Goal: Check status: Check status

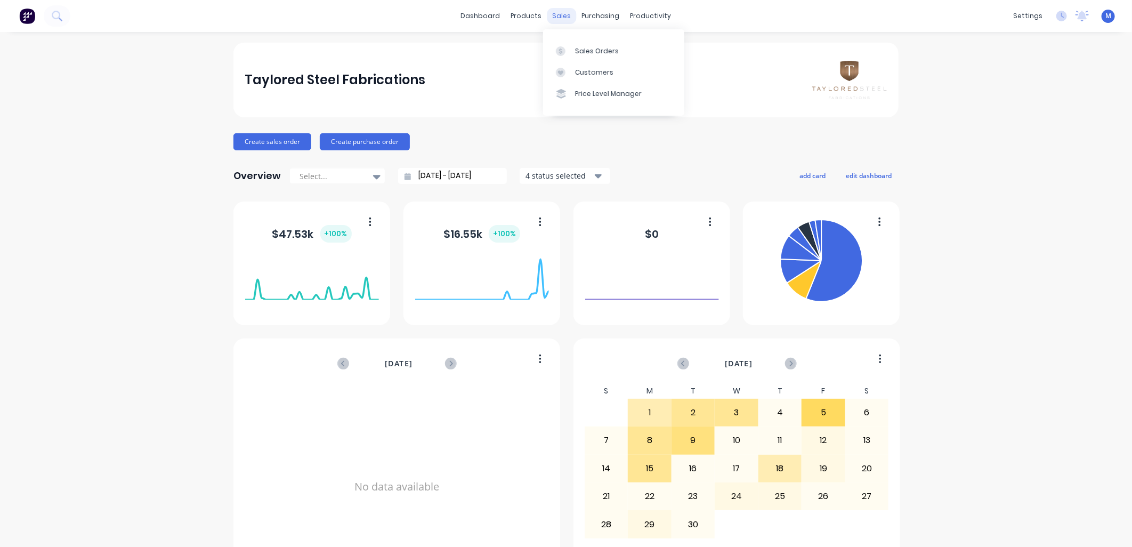
click at [550, 17] on div "sales" at bounding box center [561, 16] width 29 height 16
click at [568, 46] on div at bounding box center [564, 51] width 16 height 10
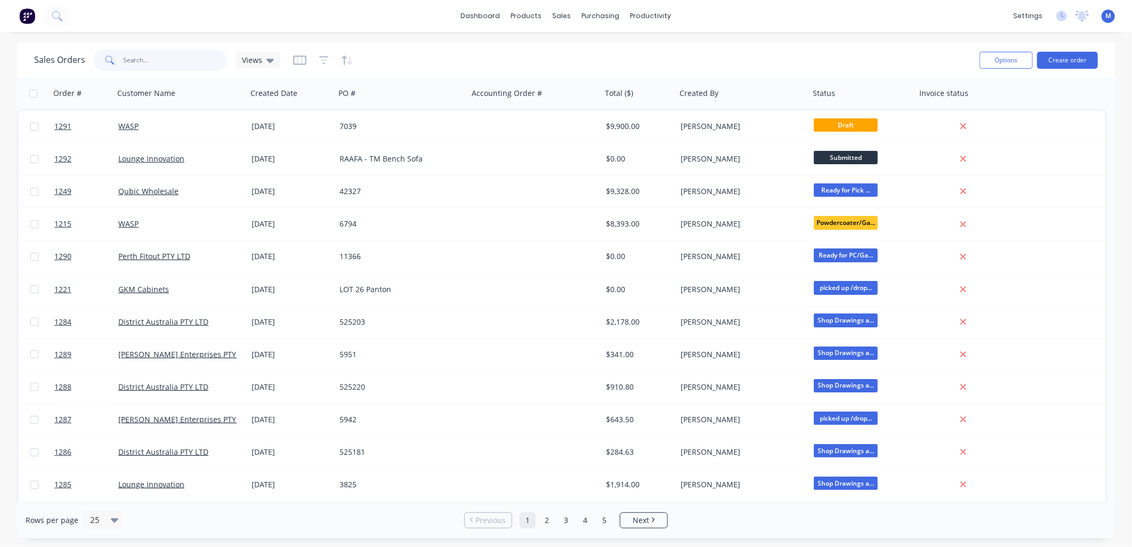
click at [176, 67] on input "text" at bounding box center [176, 60] width 104 height 21
click at [96, 90] on icon "button" at bounding box center [95, 93] width 4 height 7
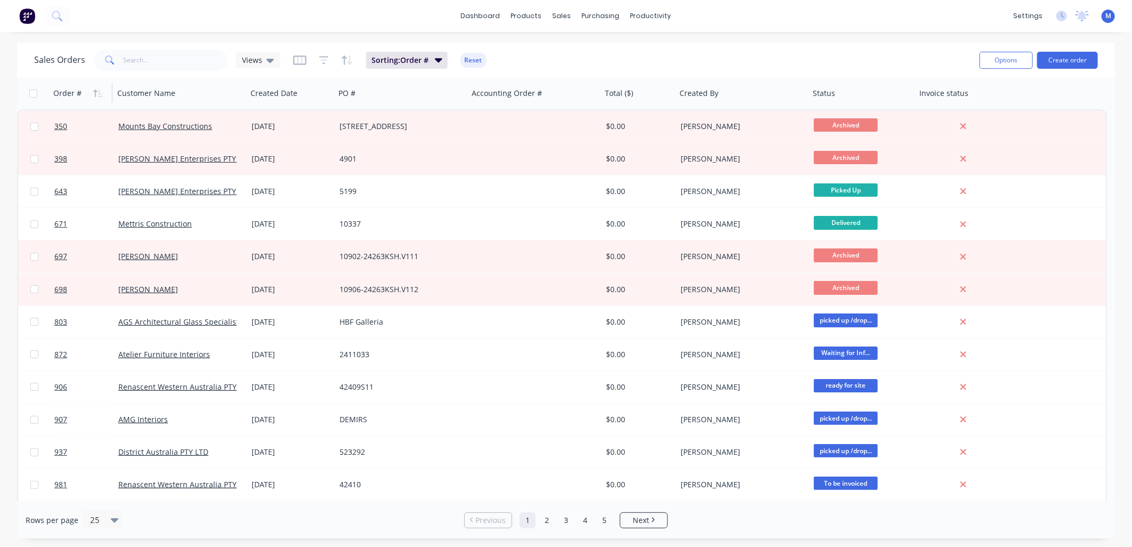
click at [96, 90] on icon "button" at bounding box center [95, 93] width 4 height 7
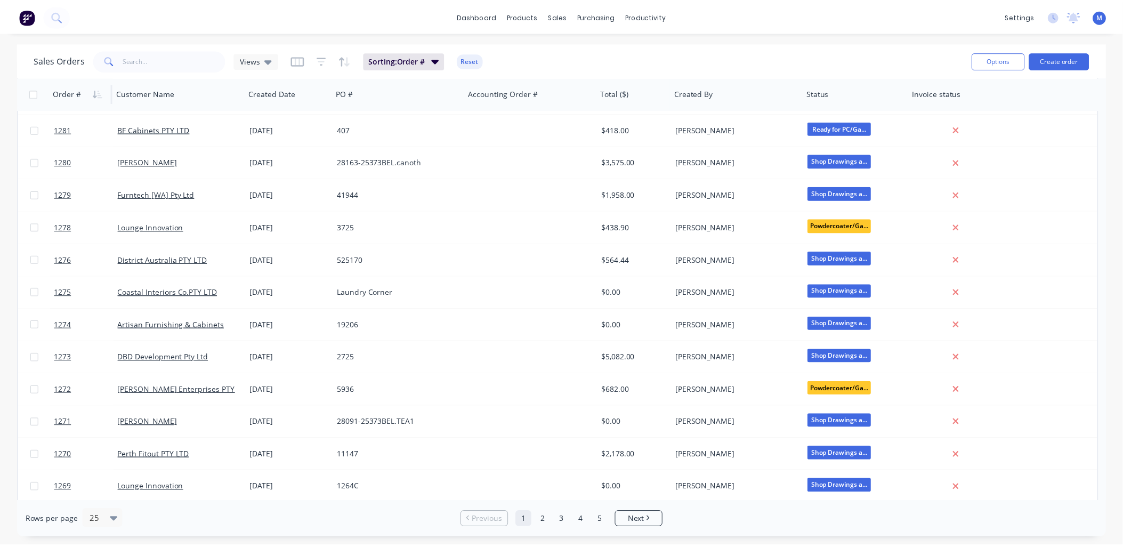
scroll to position [422, 0]
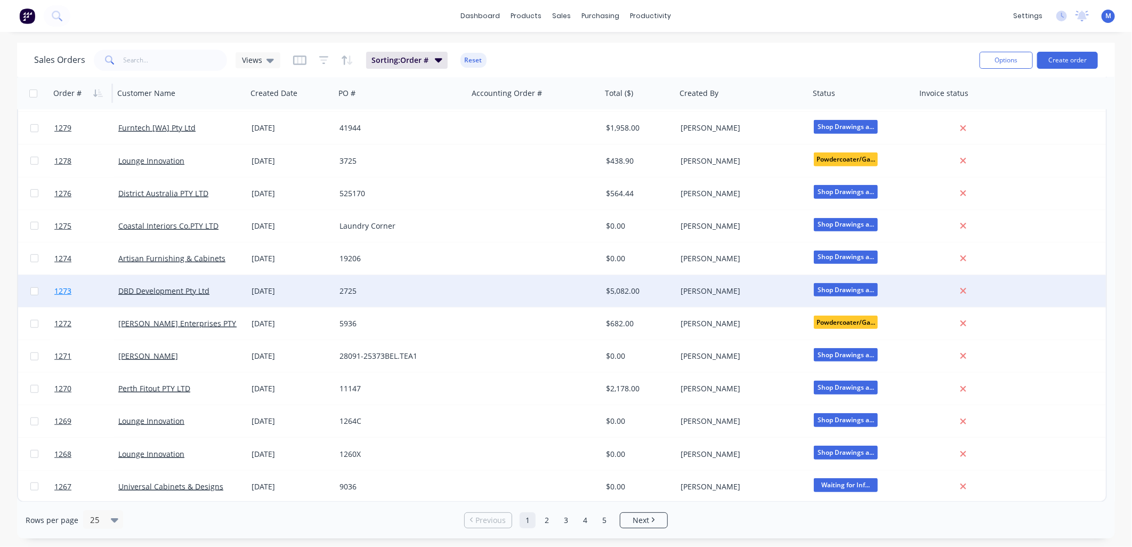
click at [67, 286] on span "1273" at bounding box center [62, 291] width 17 height 11
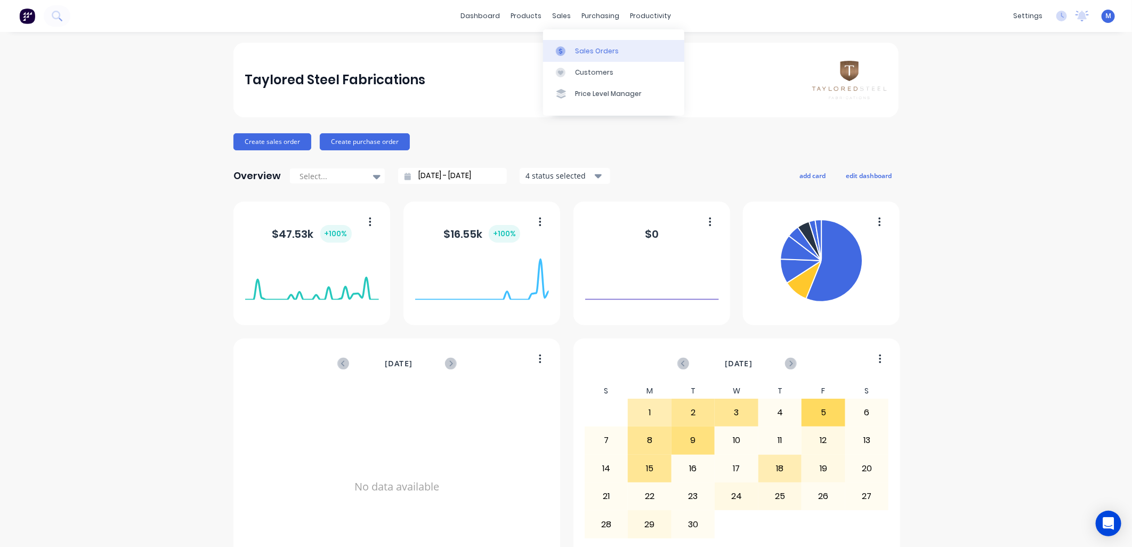
click at [570, 46] on div at bounding box center [564, 51] width 16 height 10
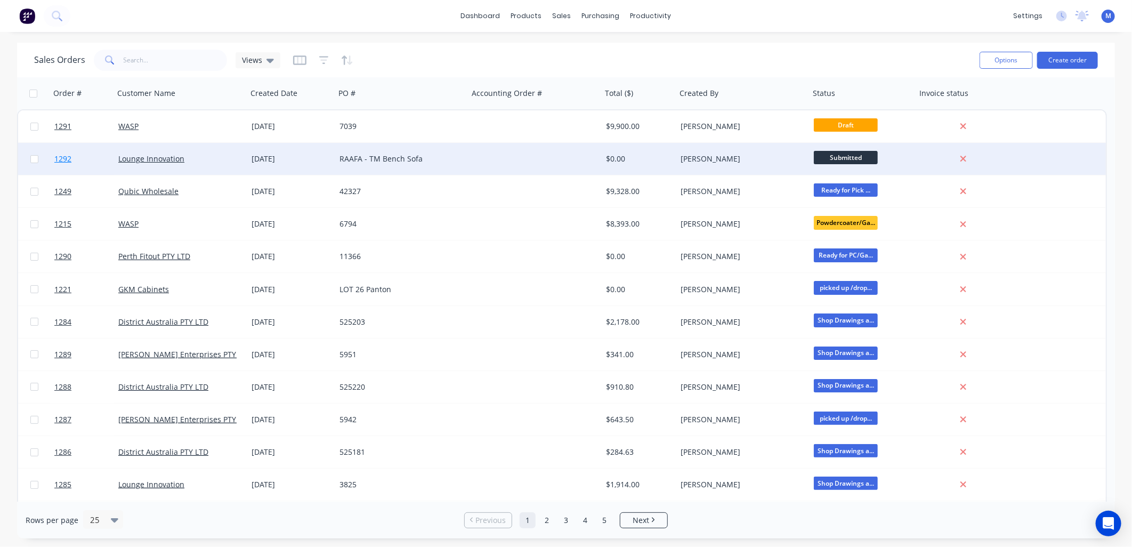
click at [59, 157] on span "1292" at bounding box center [62, 159] width 17 height 11
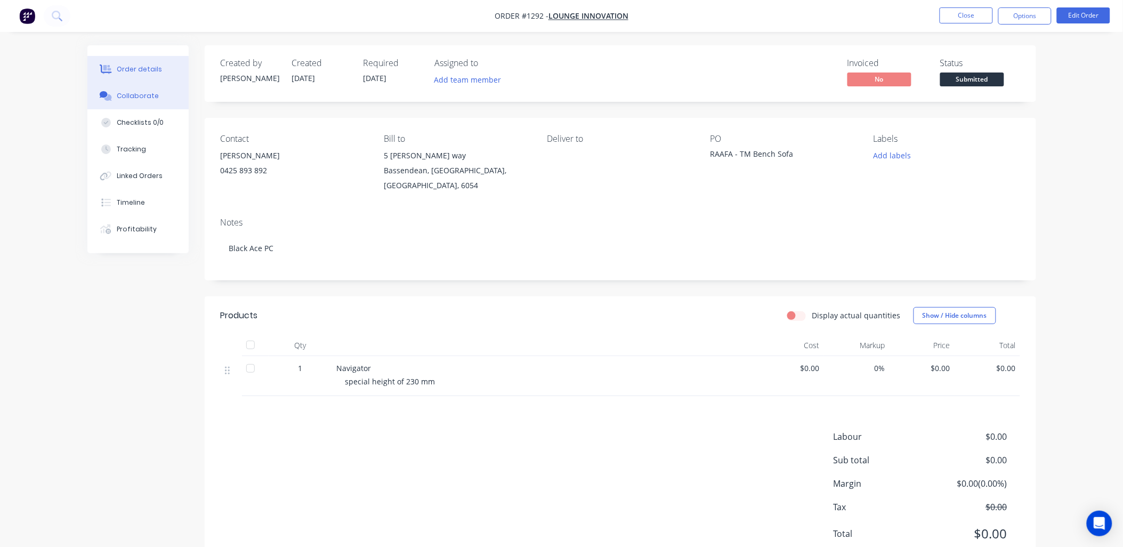
click at [154, 100] on div "Collaborate" at bounding box center [138, 96] width 42 height 10
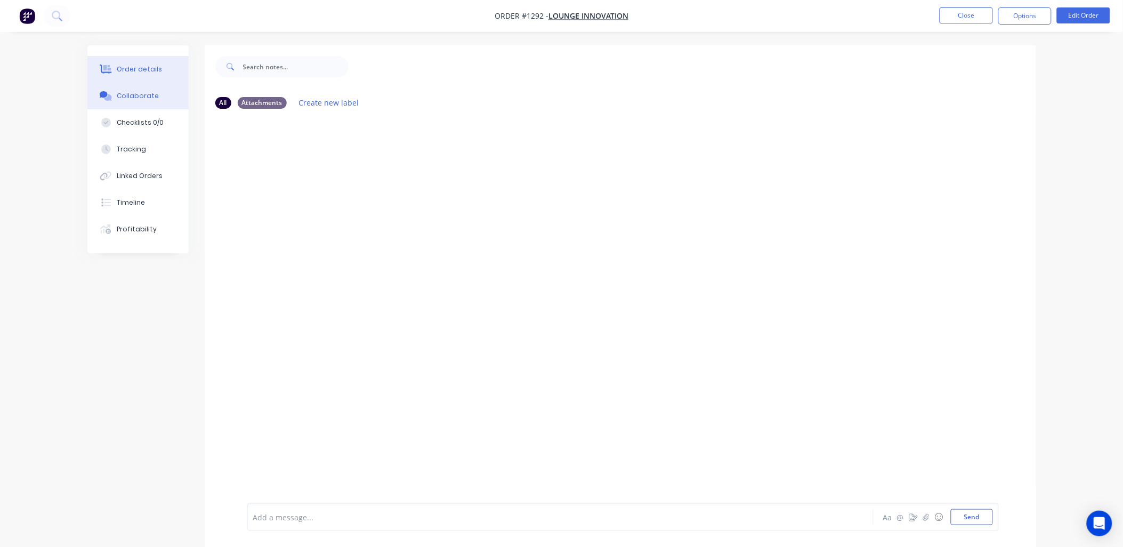
click at [141, 66] on div "Order details" at bounding box center [139, 69] width 45 height 10
